Goal: Task Accomplishment & Management: Manage account settings

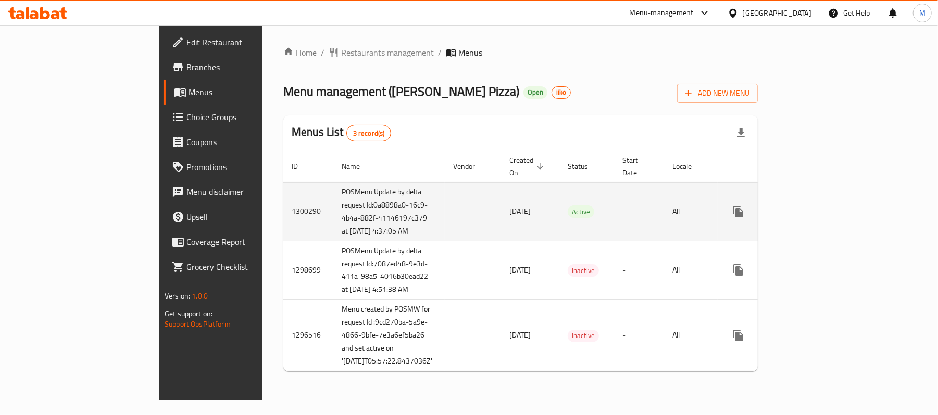
click at [819, 217] on icon "enhanced table" at bounding box center [813, 212] width 12 height 12
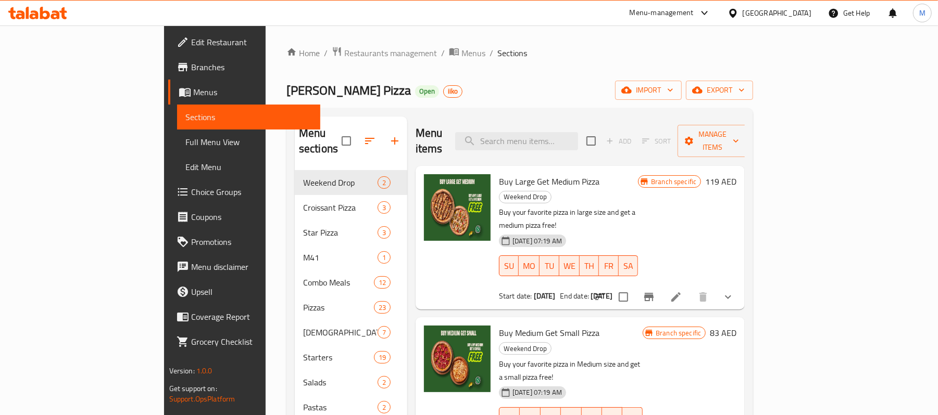
click at [575, 149] on div "Menu items Add Sort Manage items" at bounding box center [579, 141] width 329 height 49
click at [578, 136] on input "search" at bounding box center [516, 141] width 123 height 18
paste input "Buy Large Get Medium Pizza"
type input "Buy Large Get Medium Pizza"
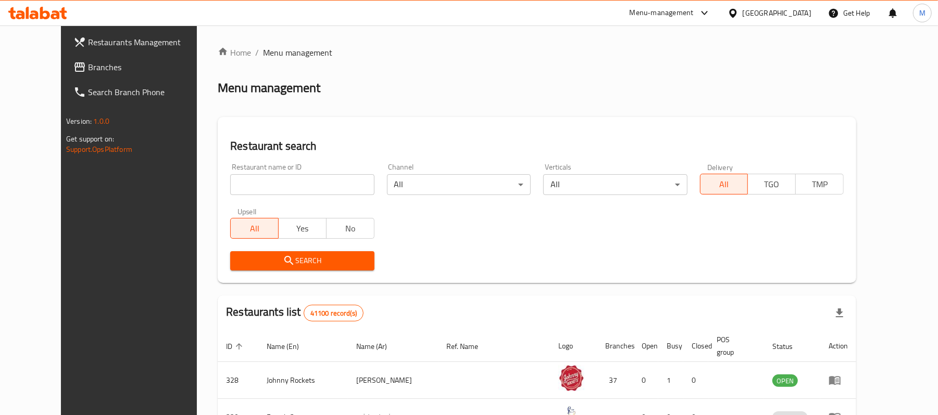
click at [288, 194] on input "search" at bounding box center [302, 184] width 144 height 21
paste input "12802"
type input "12802"
click button "Search" at bounding box center [302, 260] width 144 height 19
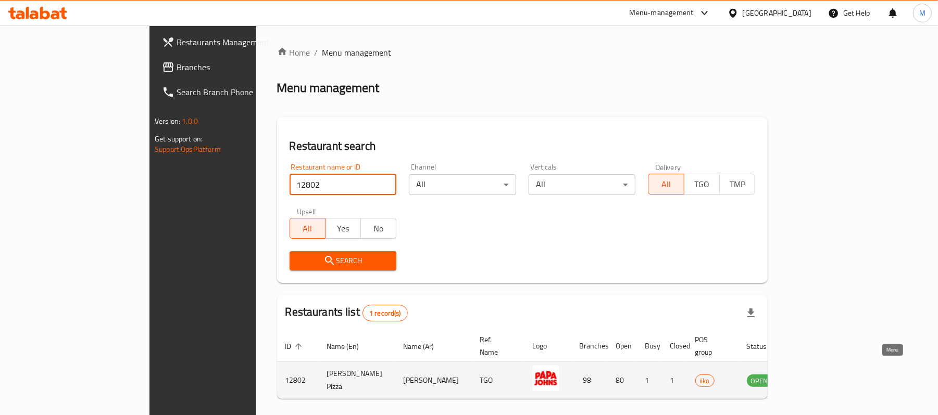
click at [820, 374] on link "enhanced table" at bounding box center [810, 380] width 19 height 12
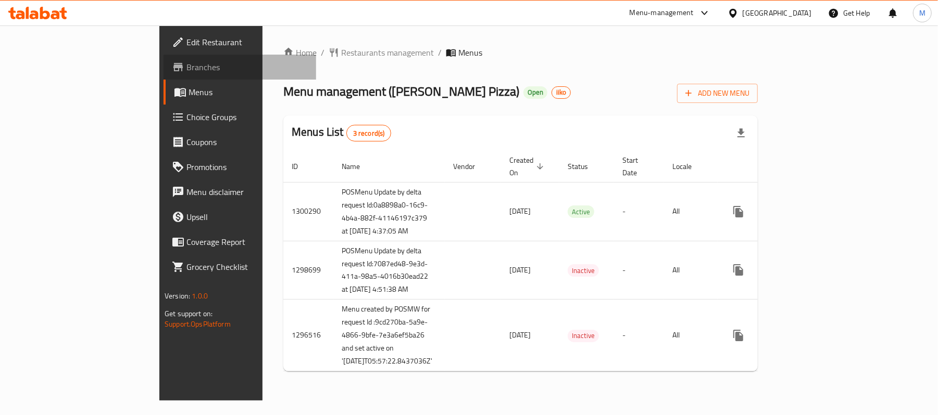
click at [163, 78] on link "Branches" at bounding box center [239, 67] width 153 height 25
